Goal: Find specific page/section: Find specific page/section

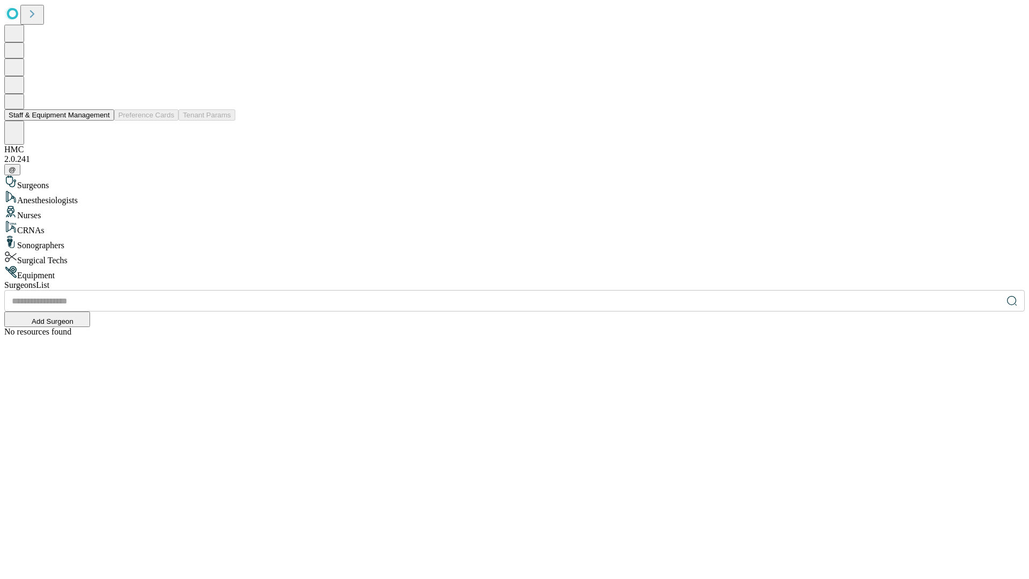
click at [102, 121] on button "Staff & Equipment Management" at bounding box center [59, 114] width 110 height 11
